Goal: Connect with others: Connect with others

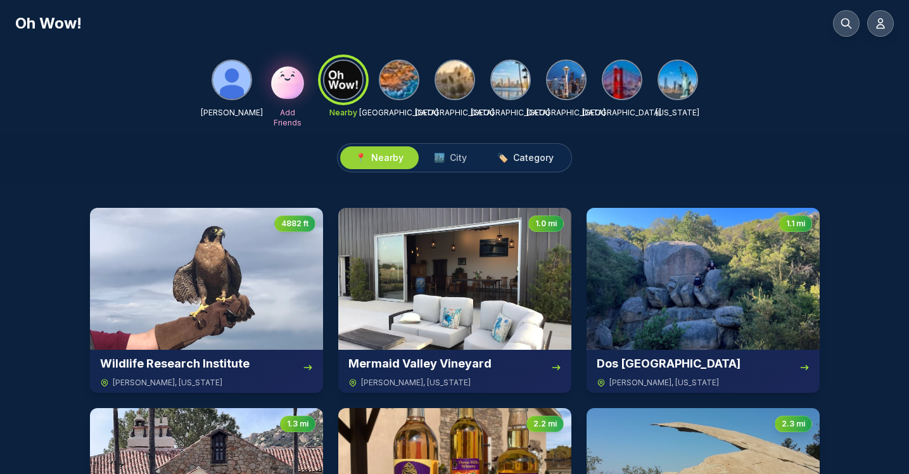
click at [534, 156] on span "Category" at bounding box center [533, 157] width 41 height 13
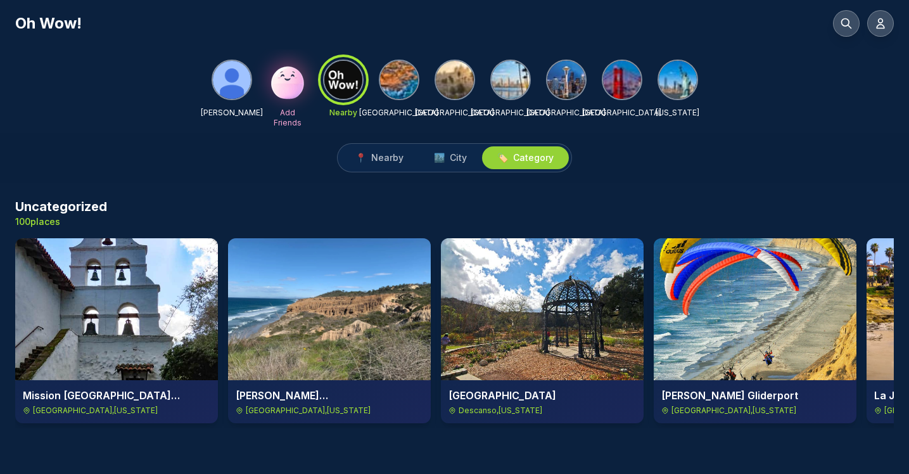
click at [458, 77] on img at bounding box center [455, 80] width 38 height 38
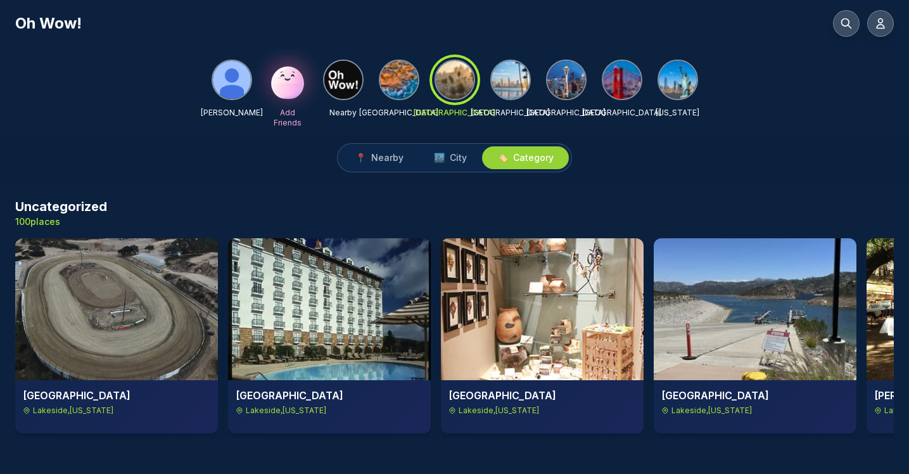
click at [517, 83] on img at bounding box center [510, 80] width 38 height 38
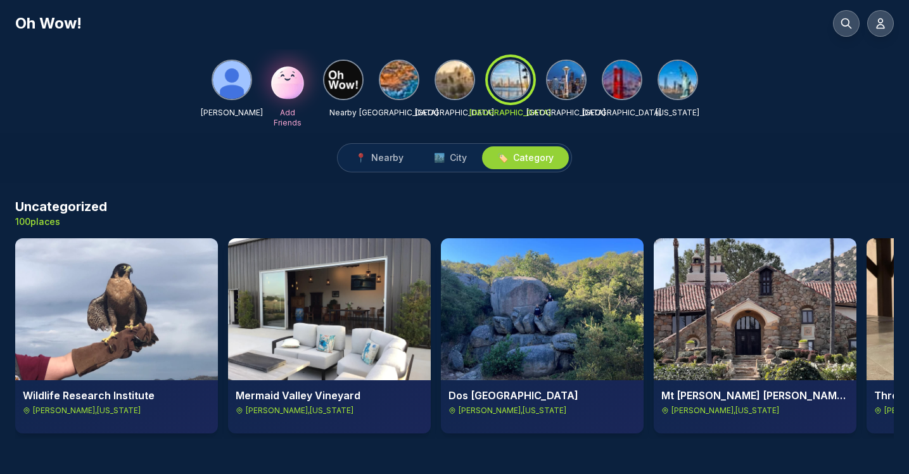
click at [564, 78] on img at bounding box center [566, 80] width 38 height 38
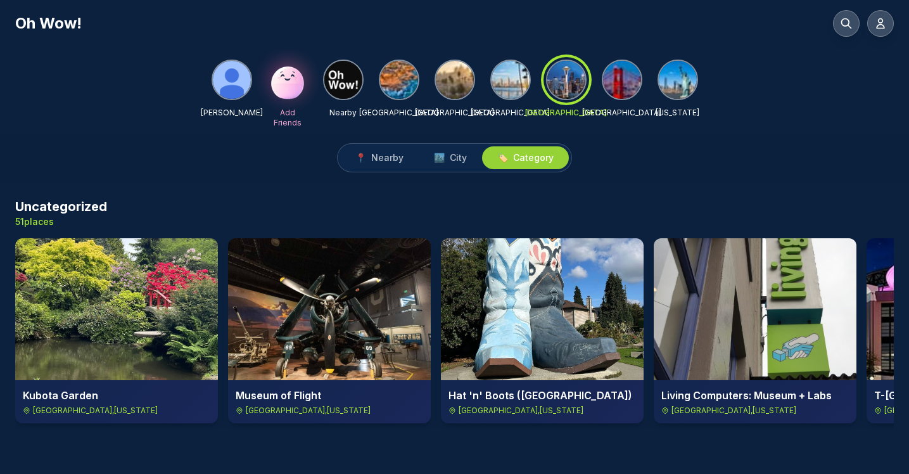
click at [623, 80] on img at bounding box center [622, 80] width 38 height 38
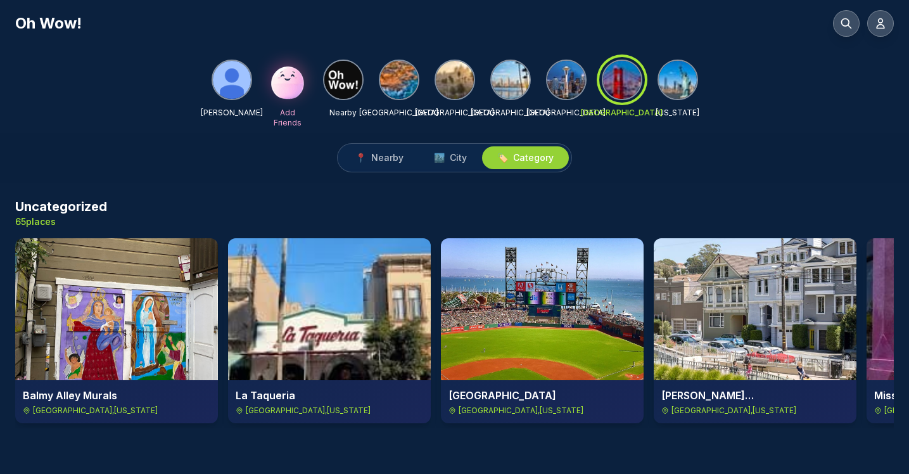
click at [460, 87] on img at bounding box center [455, 80] width 38 height 38
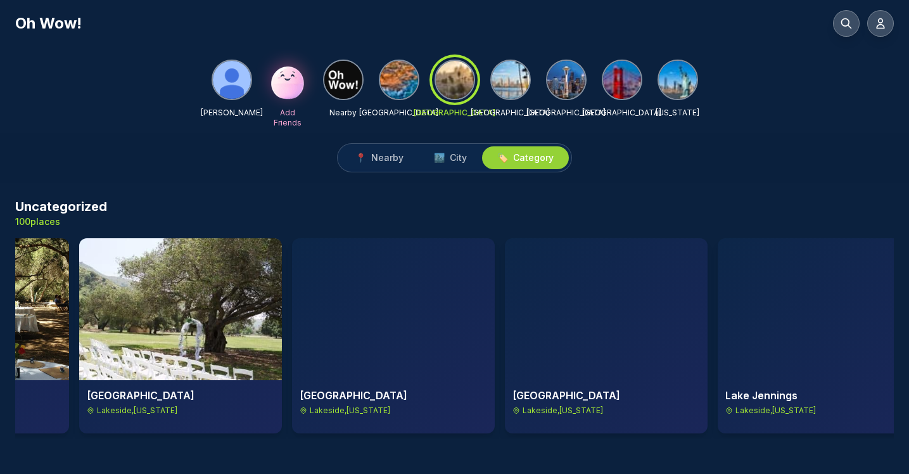
scroll to position [0, 1038]
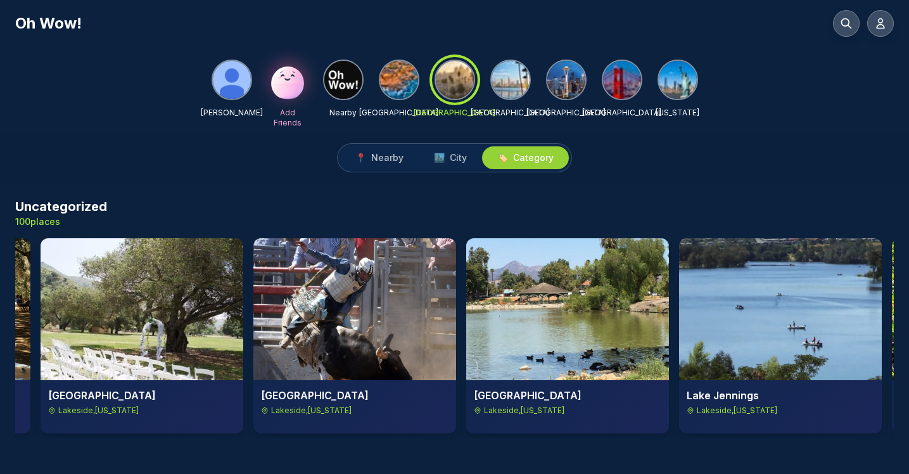
click at [407, 304] on img at bounding box center [354, 309] width 203 height 142
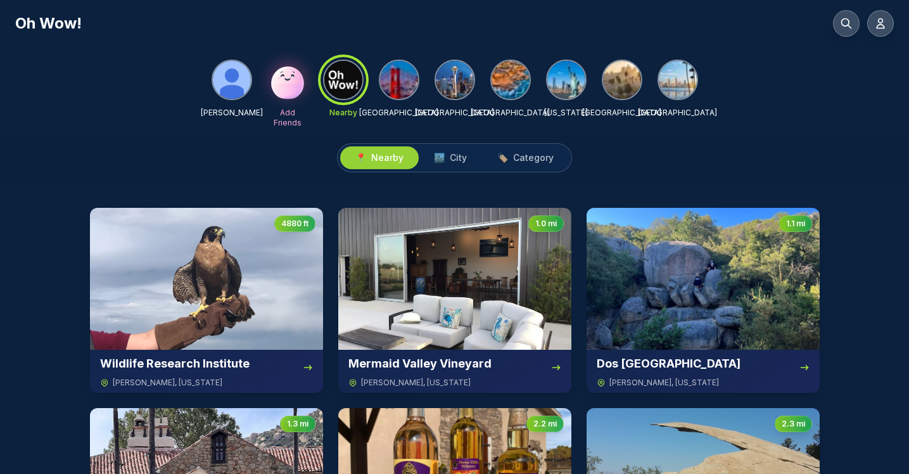
click at [286, 82] on img at bounding box center [287, 80] width 41 height 41
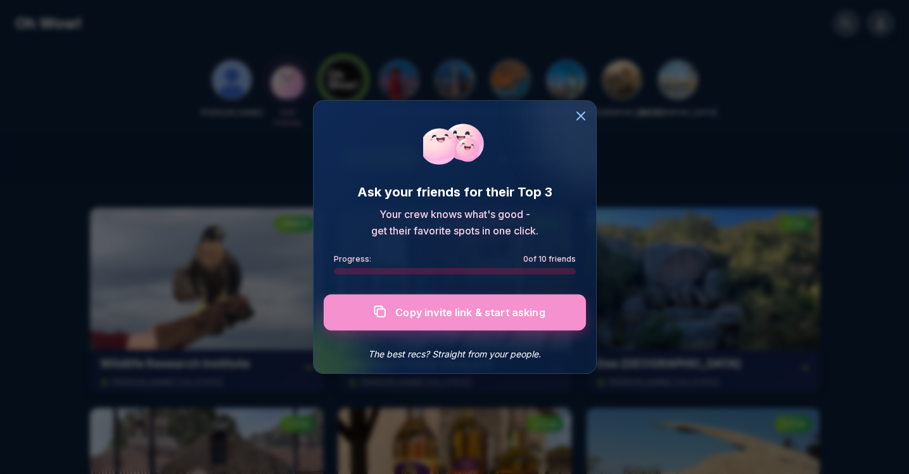
click at [466, 315] on div at bounding box center [454, 312] width 262 height 36
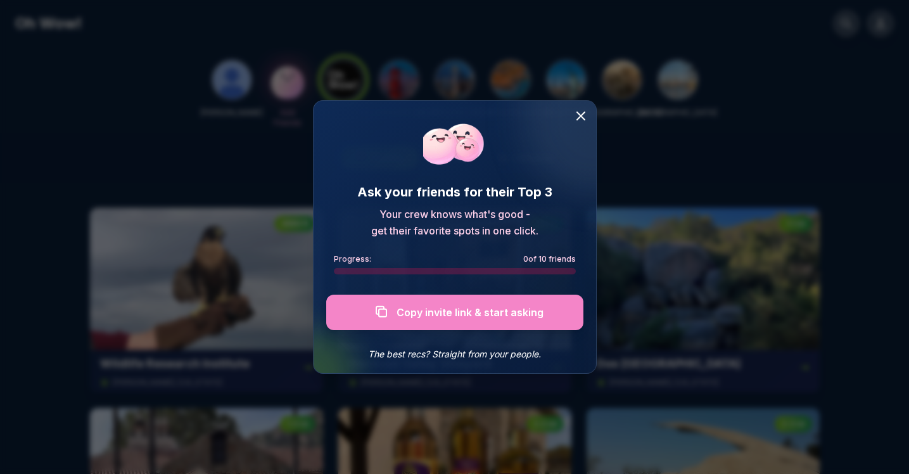
click at [579, 118] on icon at bounding box center [581, 116] width 8 height 8
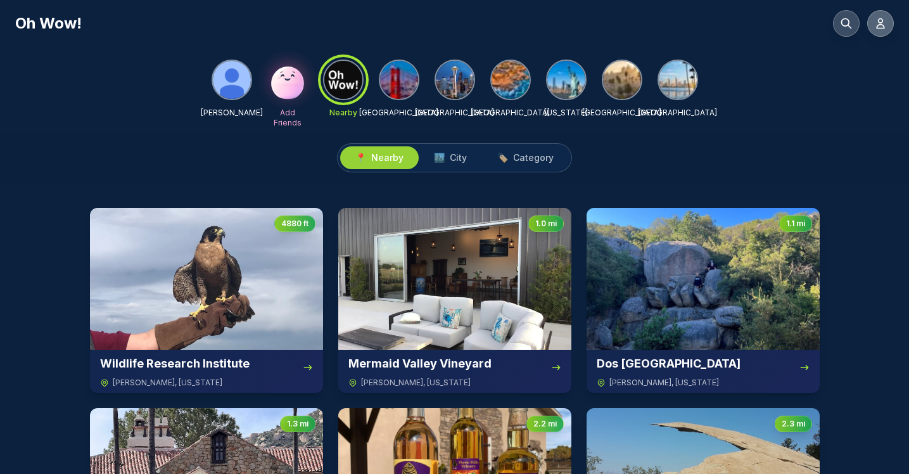
click at [878, 24] on icon at bounding box center [880, 23] width 13 height 13
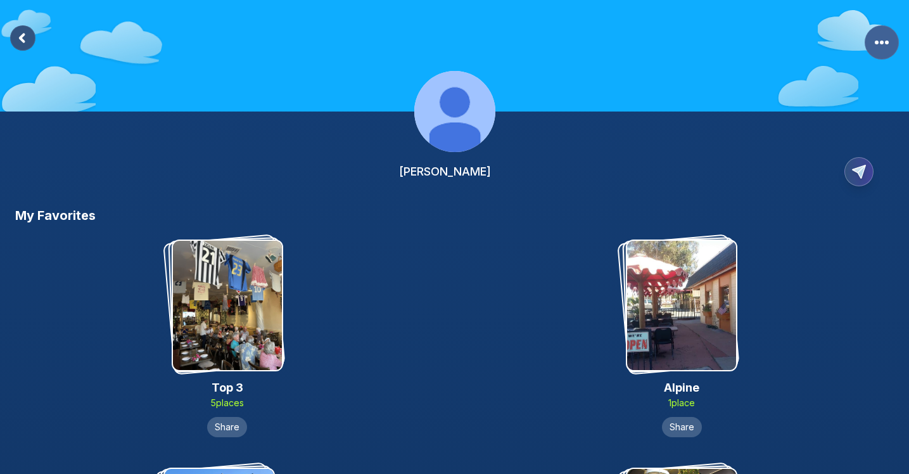
click at [878, 36] on rect "More Options" at bounding box center [881, 42] width 34 height 34
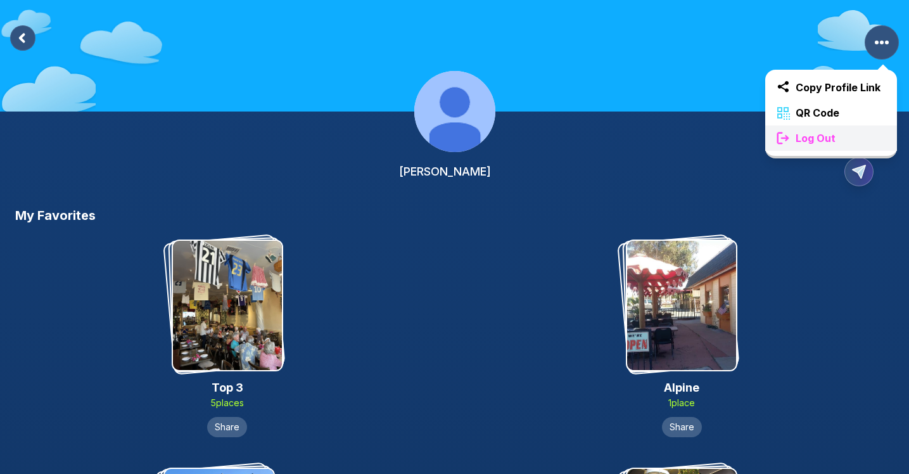
click at [823, 139] on span "Log Out" at bounding box center [815, 137] width 50 height 15
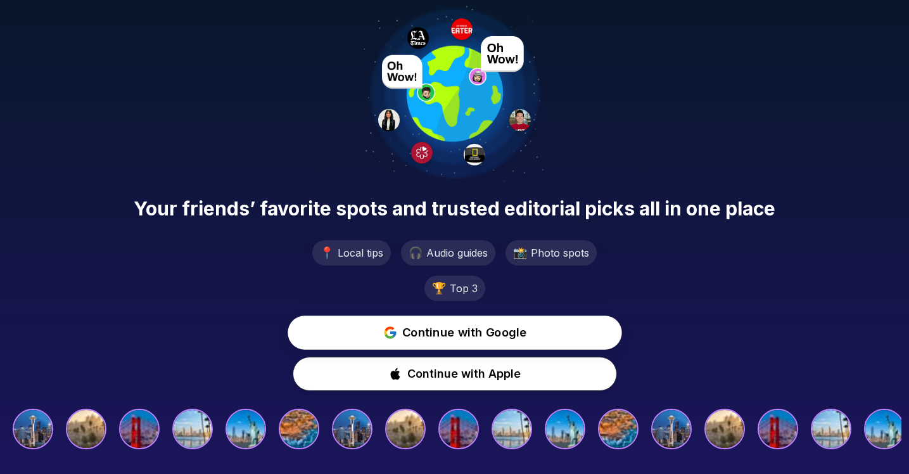
click at [429, 329] on span "Continue with Google" at bounding box center [464, 333] width 125 height 18
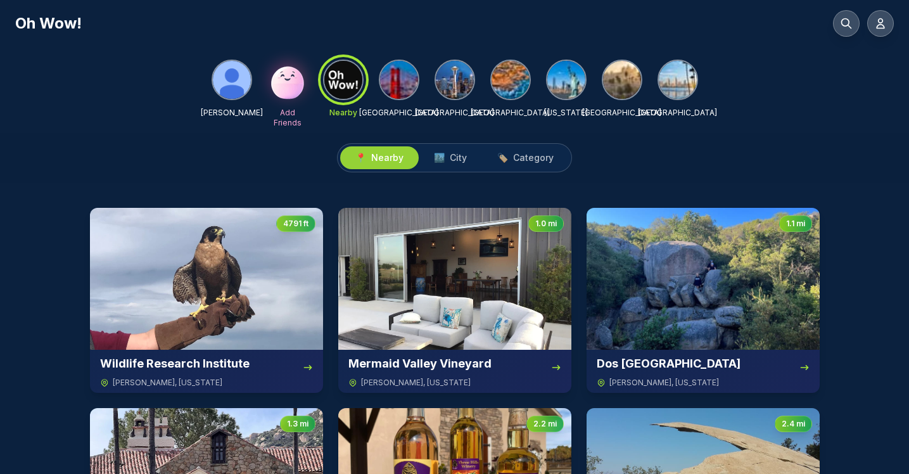
click at [403, 78] on img at bounding box center [399, 80] width 38 height 38
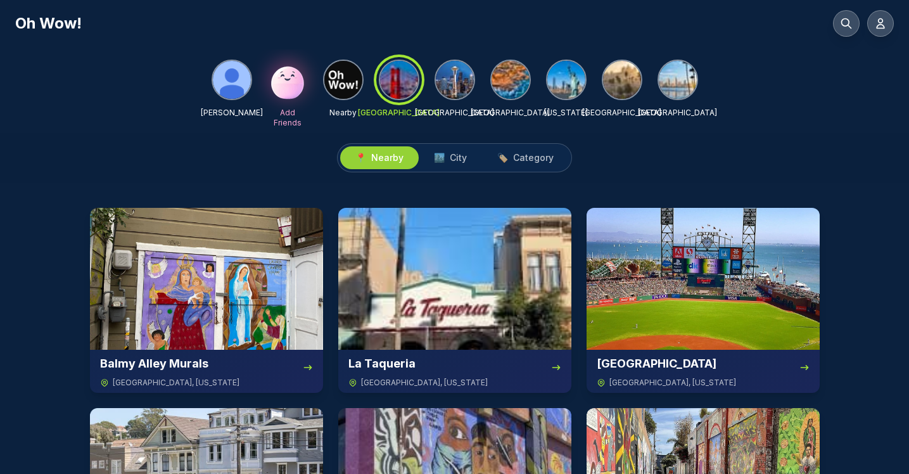
click at [347, 84] on img at bounding box center [343, 80] width 38 height 38
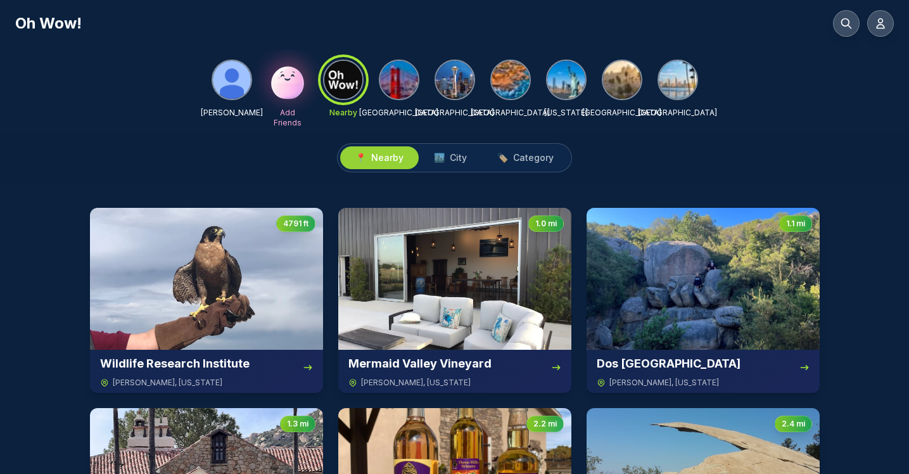
click at [508, 84] on img at bounding box center [510, 80] width 38 height 38
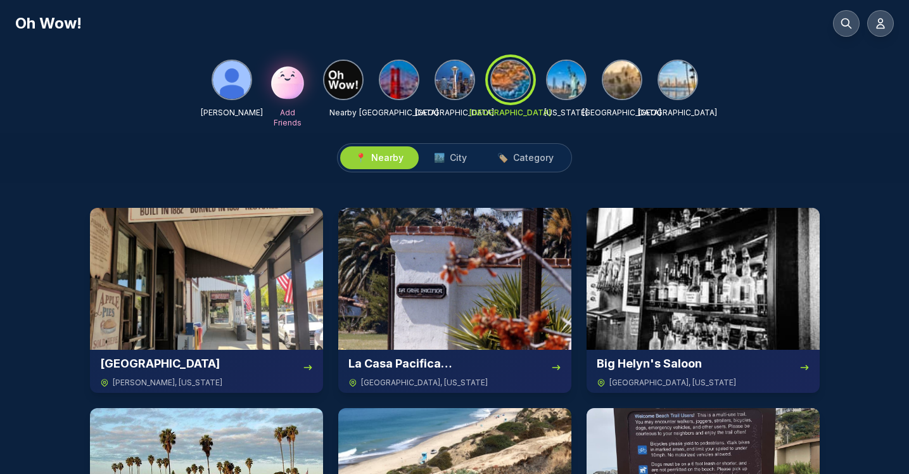
click at [571, 84] on img at bounding box center [566, 80] width 38 height 38
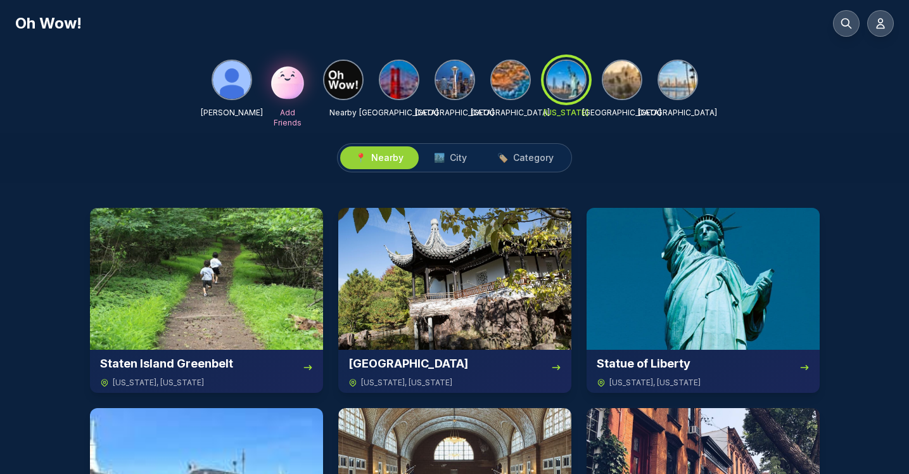
click at [624, 87] on img at bounding box center [622, 80] width 38 height 38
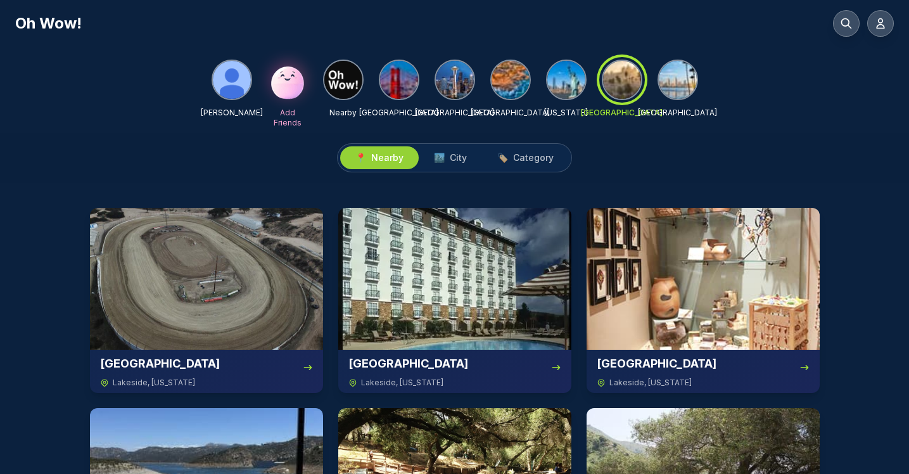
click at [678, 87] on img at bounding box center [678, 80] width 38 height 38
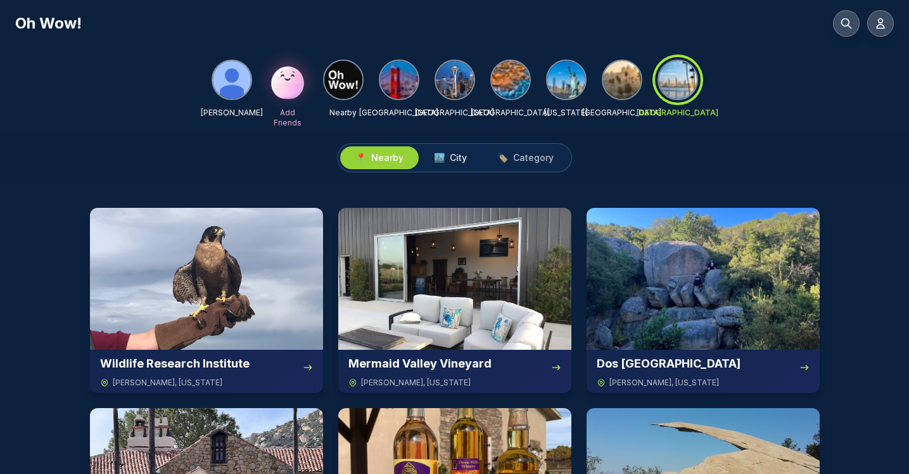
click at [455, 160] on span "City" at bounding box center [458, 157] width 17 height 13
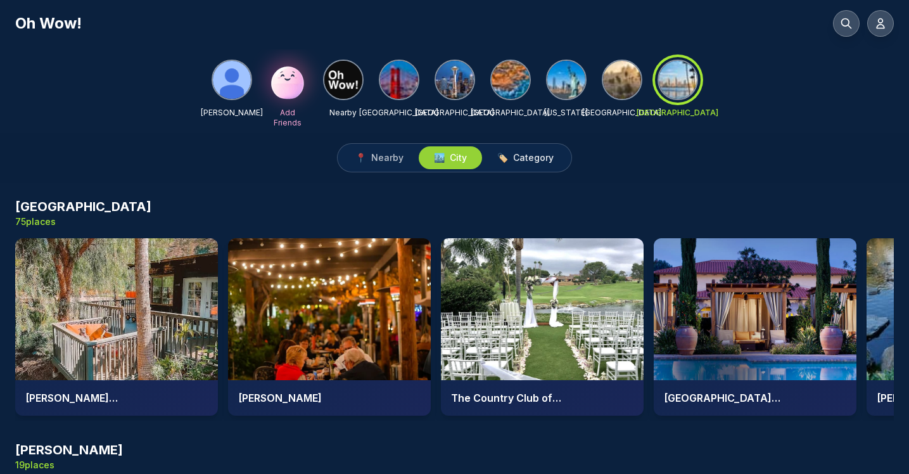
click at [534, 160] on span "Category" at bounding box center [533, 157] width 41 height 13
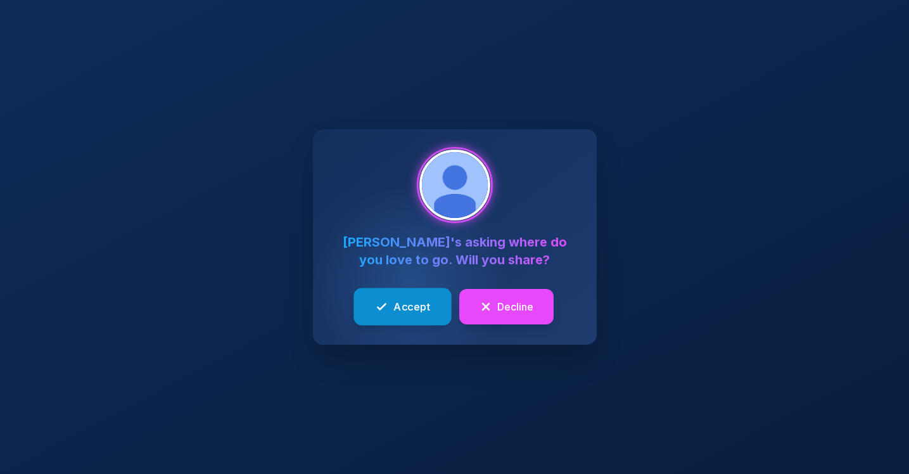
click at [398, 307] on span "Accept" at bounding box center [411, 306] width 37 height 16
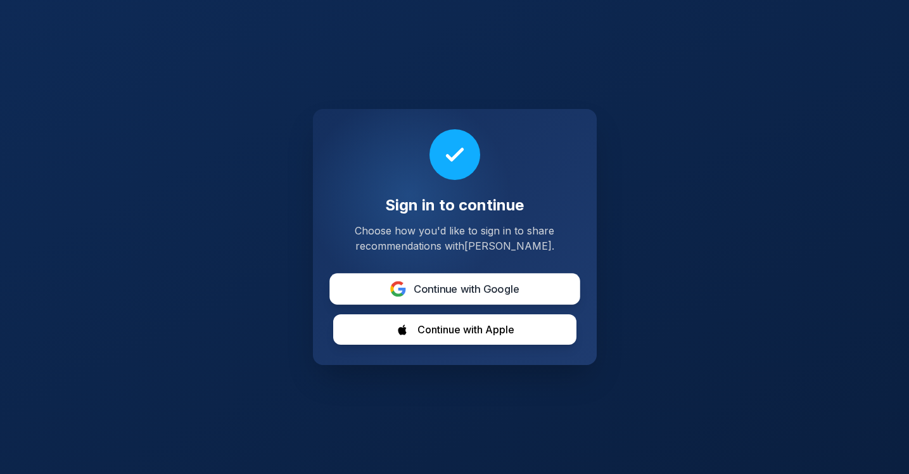
click at [451, 288] on span "Continue with Google" at bounding box center [466, 289] width 106 height 16
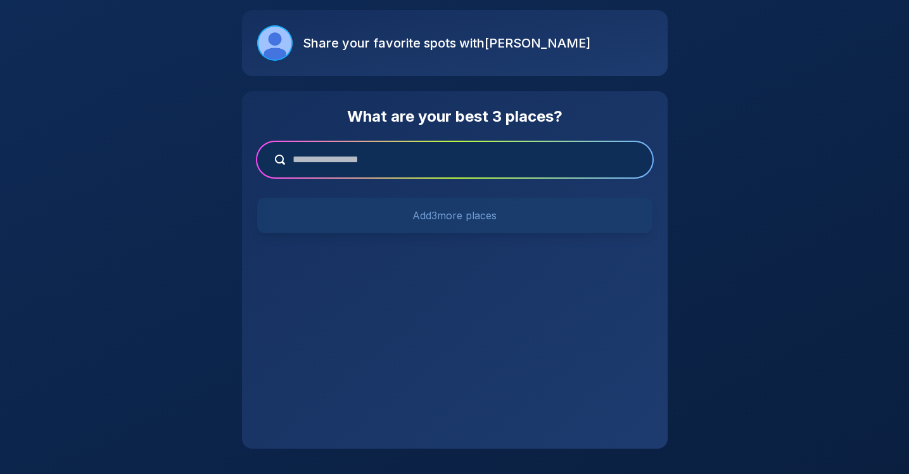
click at [421, 163] on input "text" at bounding box center [463, 159] width 357 height 15
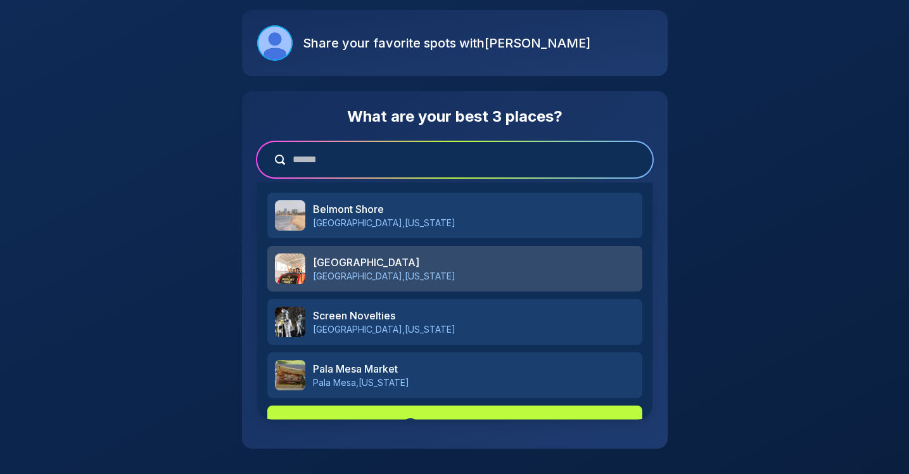
type input "******"
click at [301, 272] on img at bounding box center [290, 268] width 30 height 30
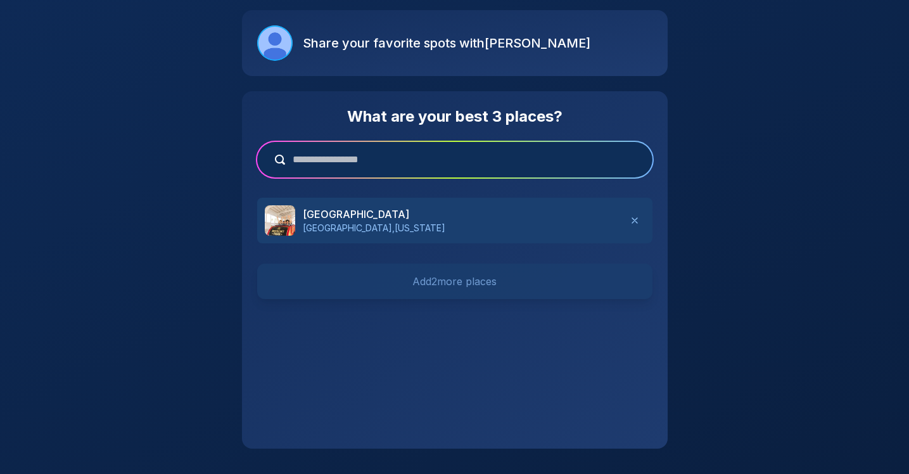
click at [406, 365] on div "What are your best 3 places? Belmont Park San Diego , California Add 2 more pla…" at bounding box center [455, 269] width 426 height 357
click at [429, 209] on h3 "[GEOGRAPHIC_DATA]" at bounding box center [464, 213] width 322 height 15
click at [403, 167] on input "text" at bounding box center [463, 159] width 357 height 15
click at [405, 159] on input "text" at bounding box center [463, 159] width 357 height 15
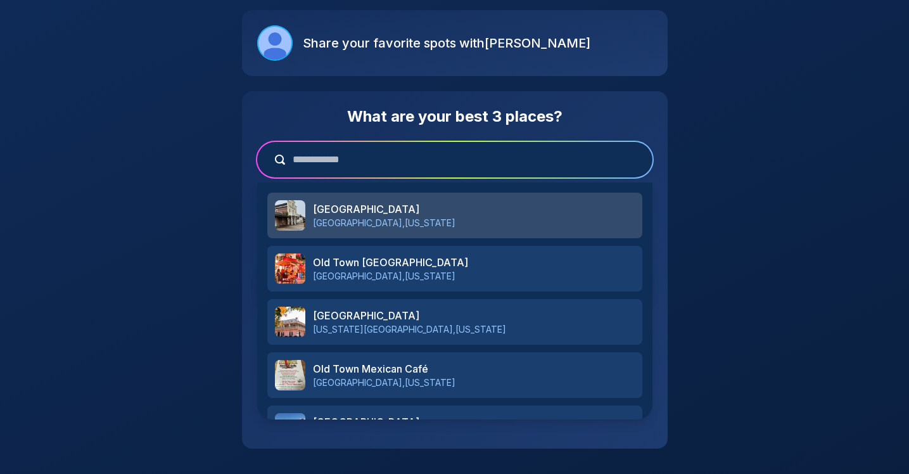
type input "**********"
click at [399, 215] on h3 "[GEOGRAPHIC_DATA]" at bounding box center [474, 208] width 322 height 15
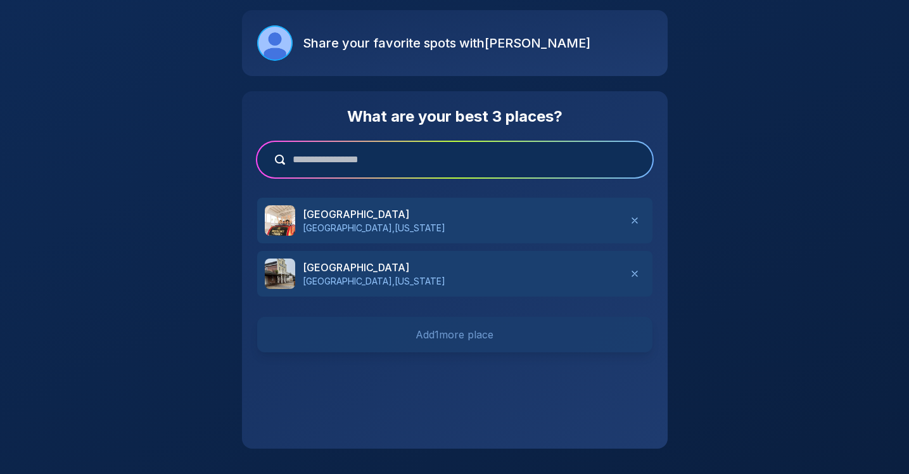
click at [400, 163] on input "text" at bounding box center [463, 159] width 357 height 15
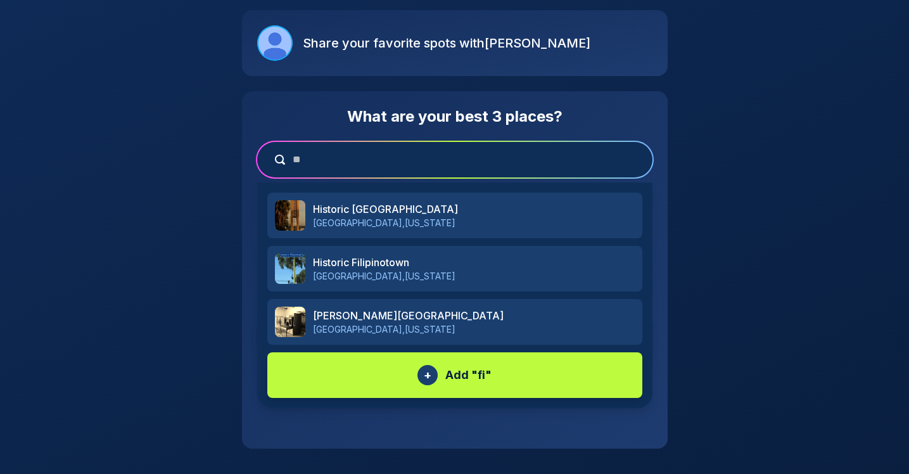
type input "*"
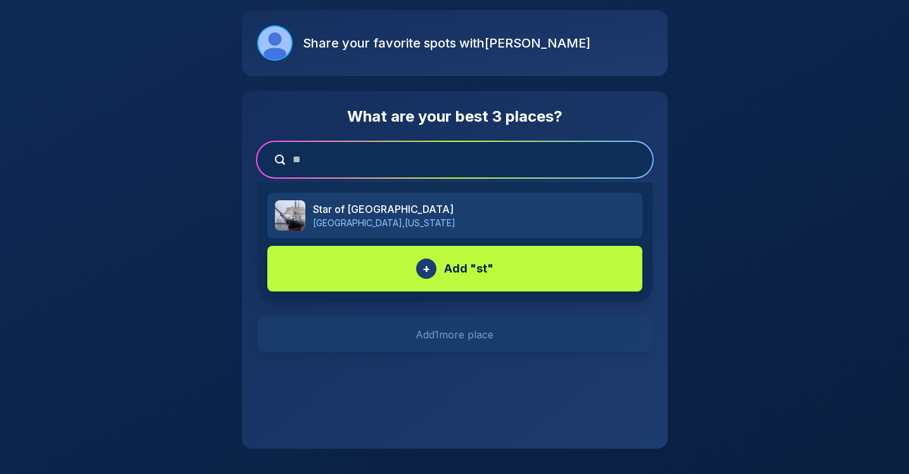
type input "*"
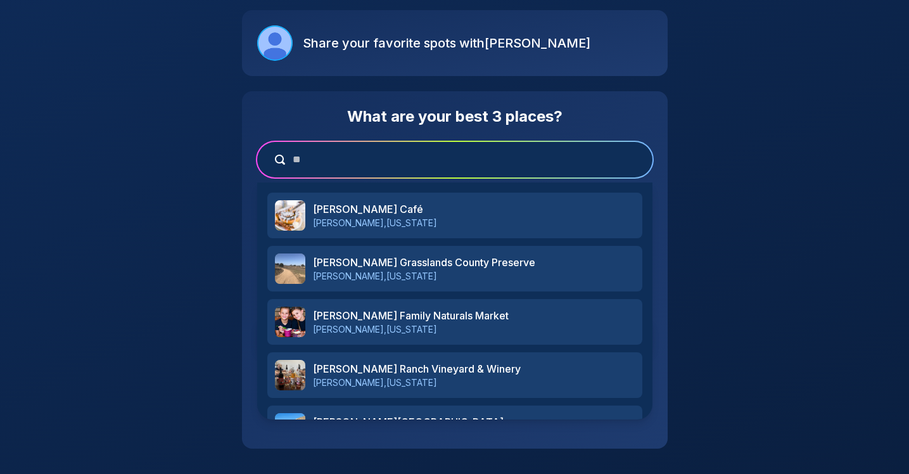
type input "*"
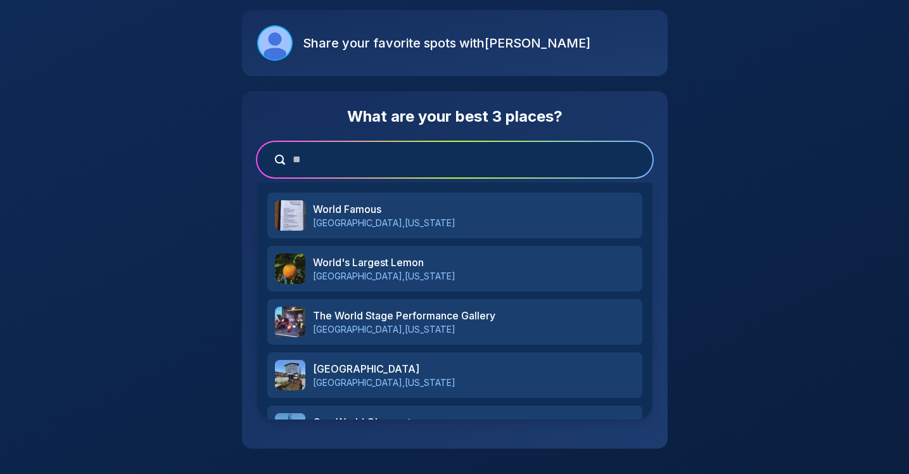
type input "*"
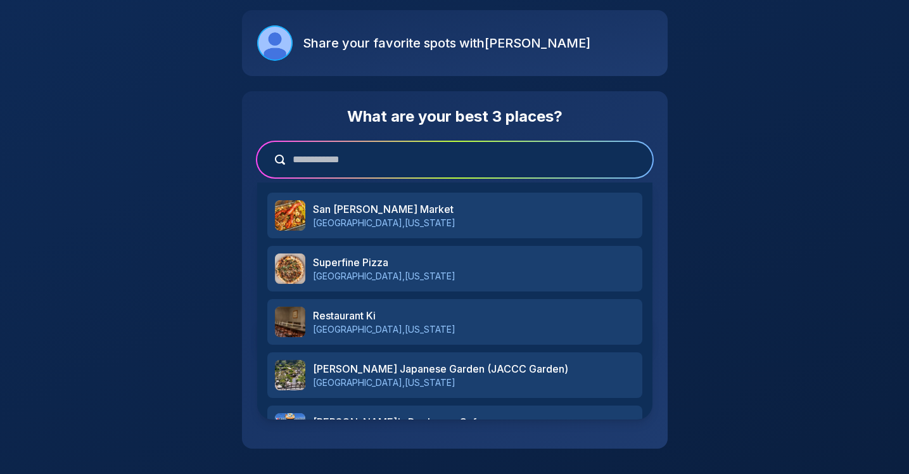
type input "**********"
click at [364, 169] on div "**********" at bounding box center [454, 159] width 395 height 35
click at [370, 156] on input "**********" at bounding box center [463, 159] width 357 height 15
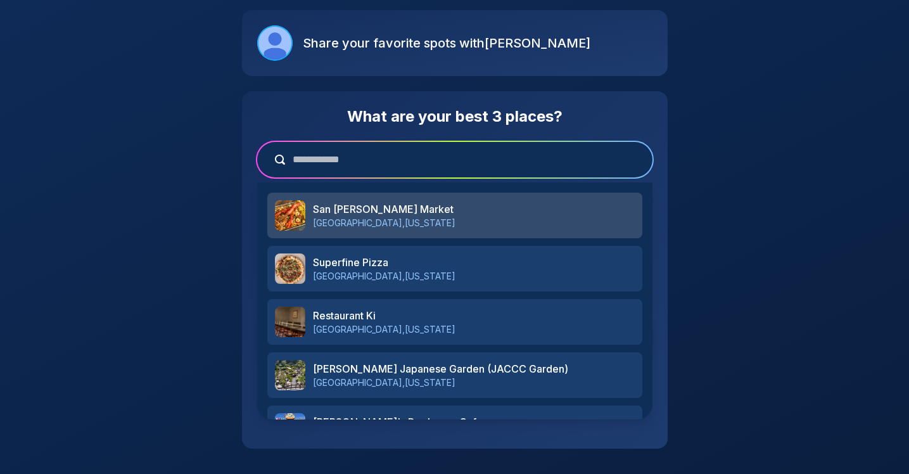
scroll to position [148, 0]
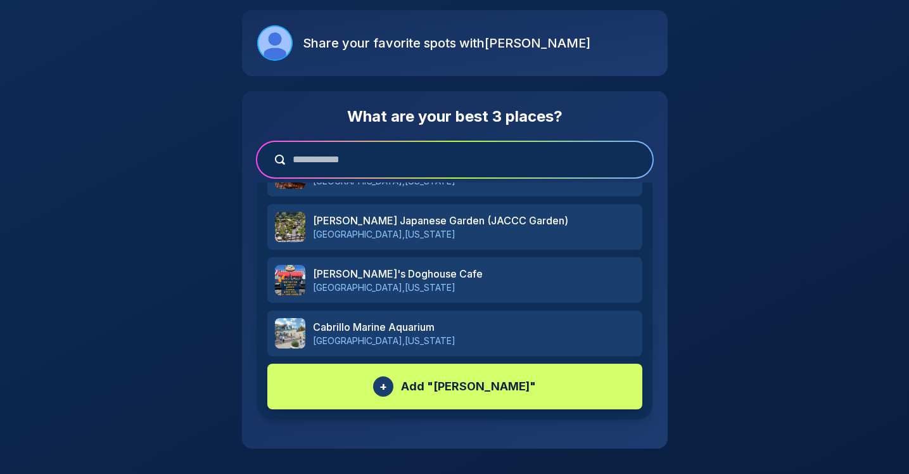
click at [448, 389] on p "Add " pedros tacos "" at bounding box center [468, 386] width 135 height 18
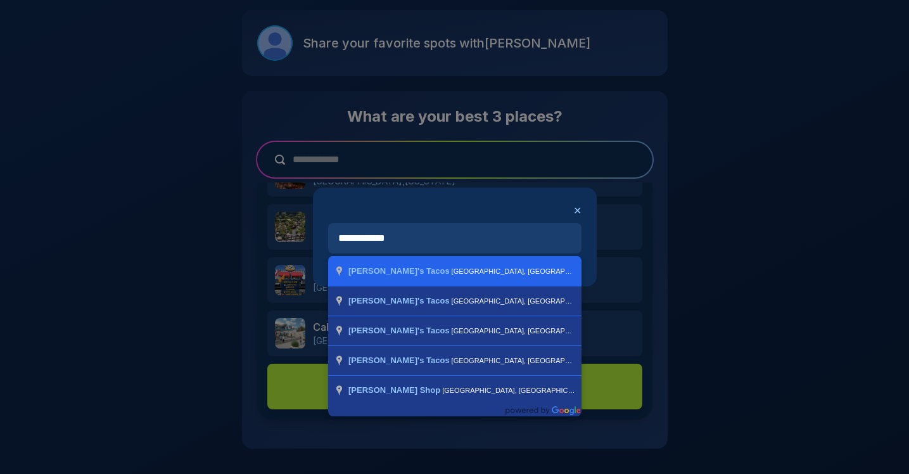
type input "**********"
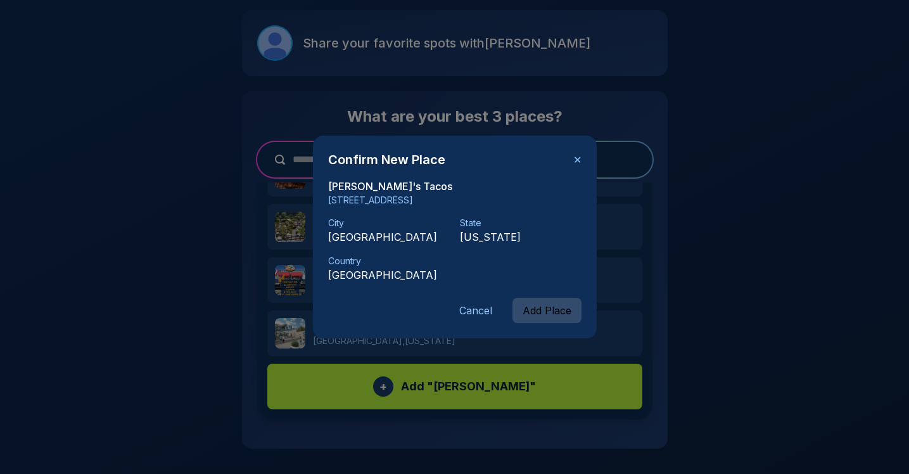
click at [544, 317] on button "Add Place" at bounding box center [546, 310] width 69 height 25
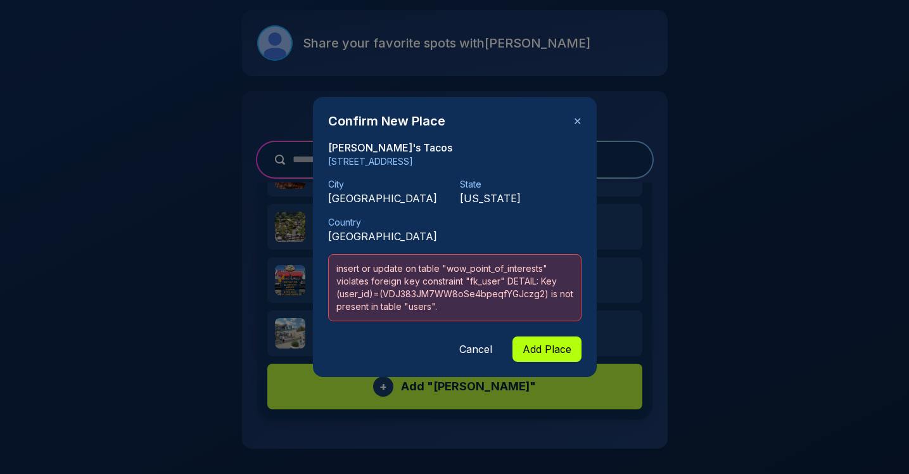
click at [482, 353] on button "Cancel" at bounding box center [475, 348] width 53 height 25
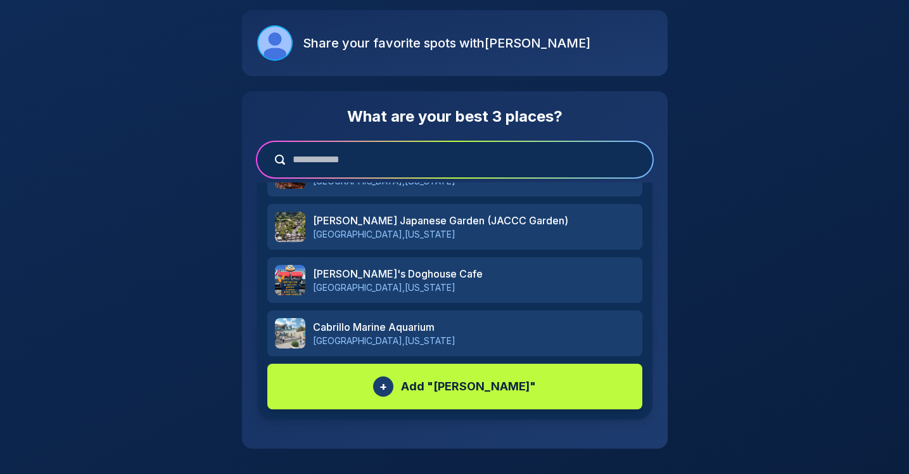
click at [201, 172] on div "**********" at bounding box center [454, 237] width 909 height 474
